Goal: Use online tool/utility

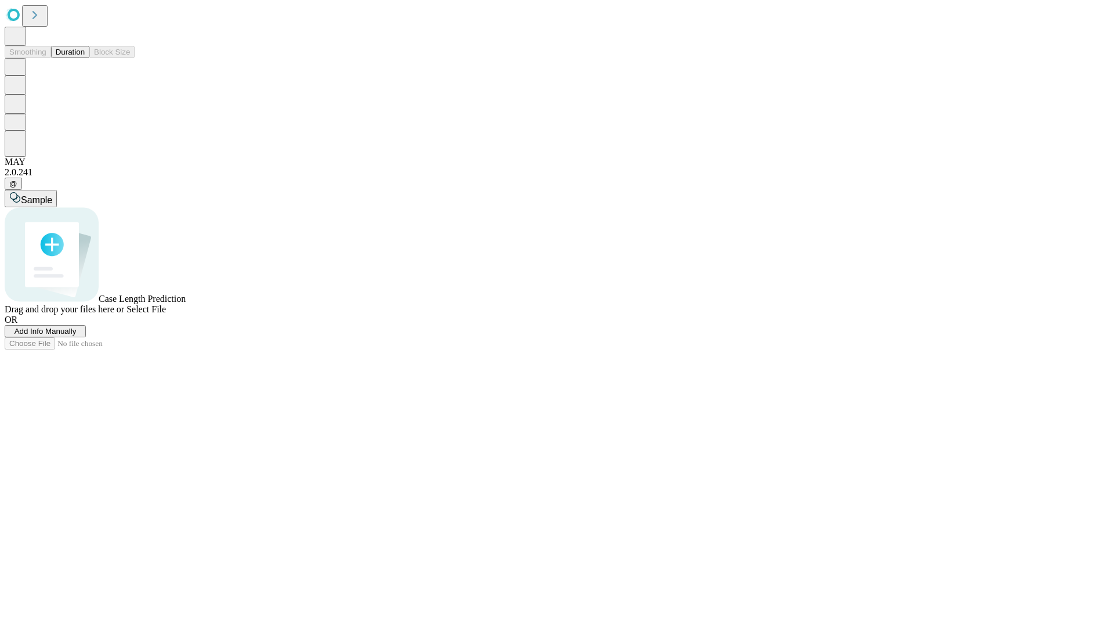
click at [85, 58] on button "Duration" at bounding box center [70, 52] width 38 height 12
click at [166, 314] on span "Select File" at bounding box center [145, 309] width 39 height 10
